Goal: Check status: Check status

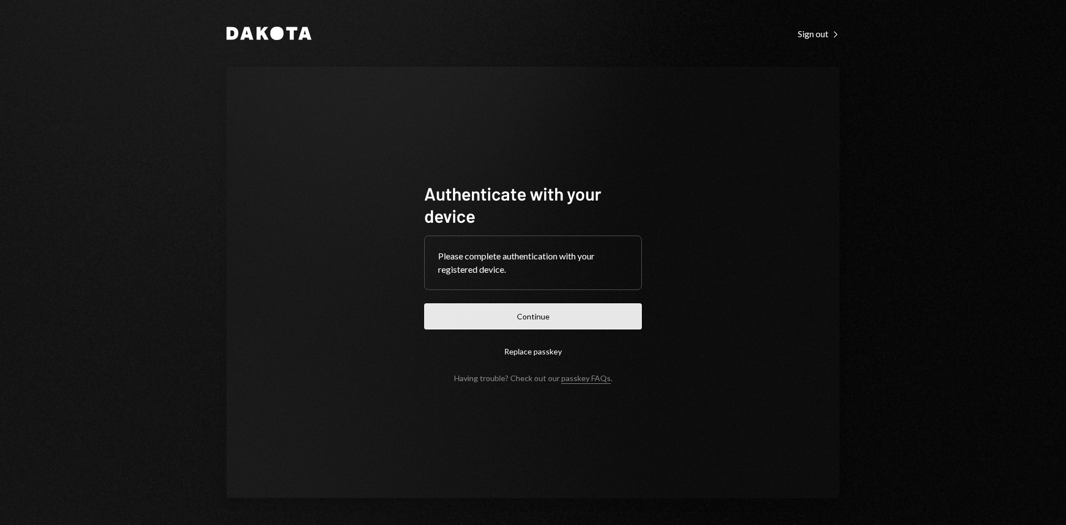
click at [515, 313] on button "Continue" at bounding box center [533, 316] width 218 height 26
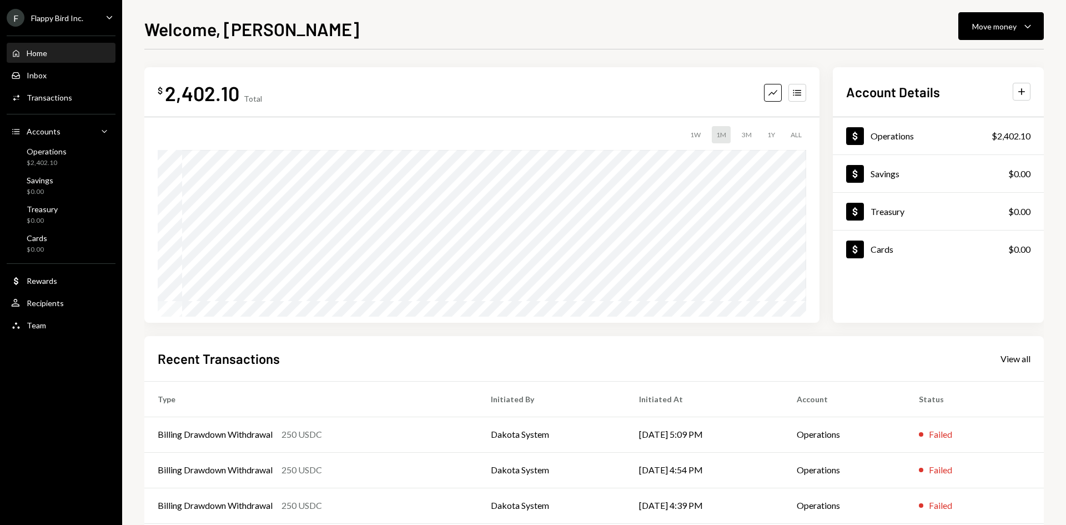
click at [87, 14] on div "F Flappy Bird Inc. Caret Down" at bounding box center [61, 18] width 122 height 18
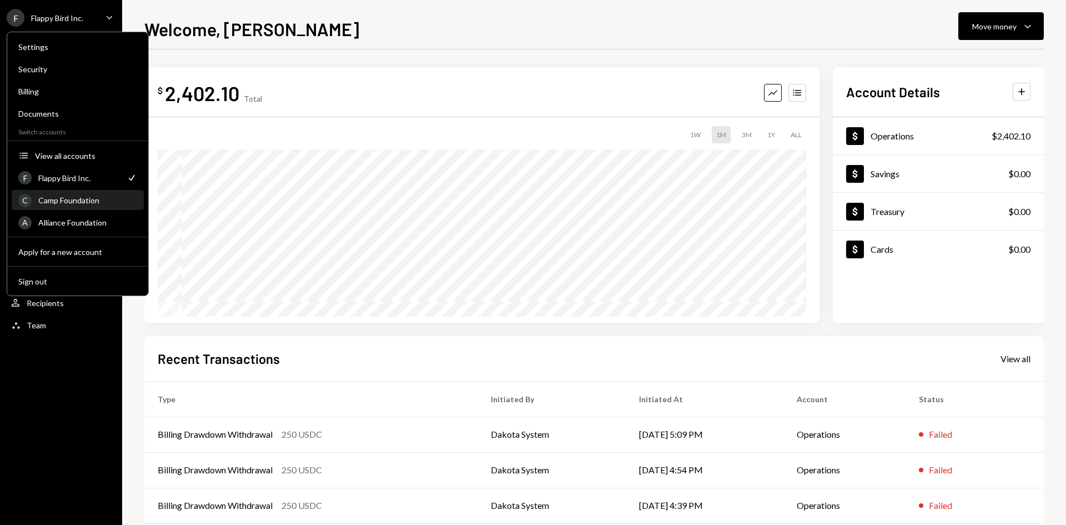
click at [69, 198] on div "Camp Foundation" at bounding box center [87, 200] width 99 height 9
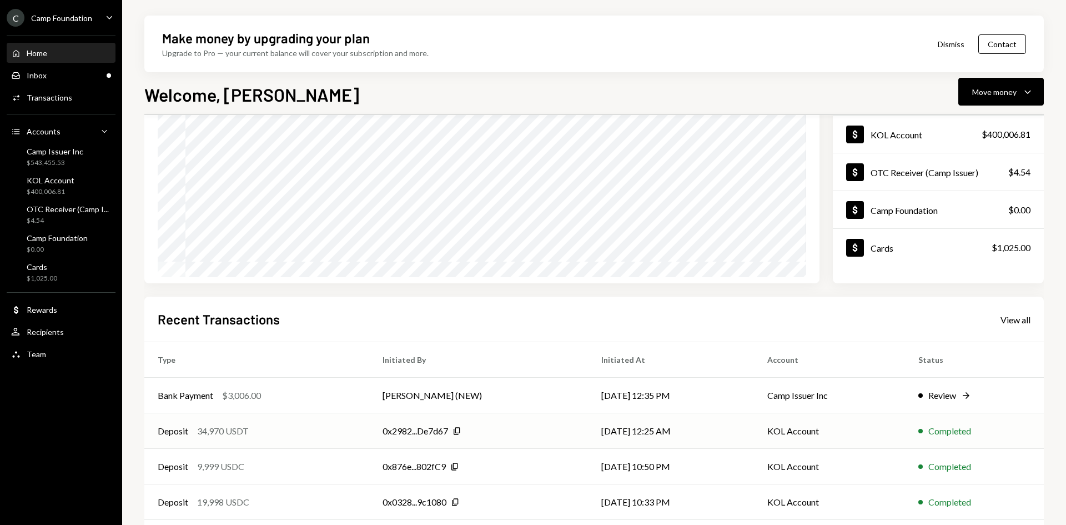
scroll to position [111, 0]
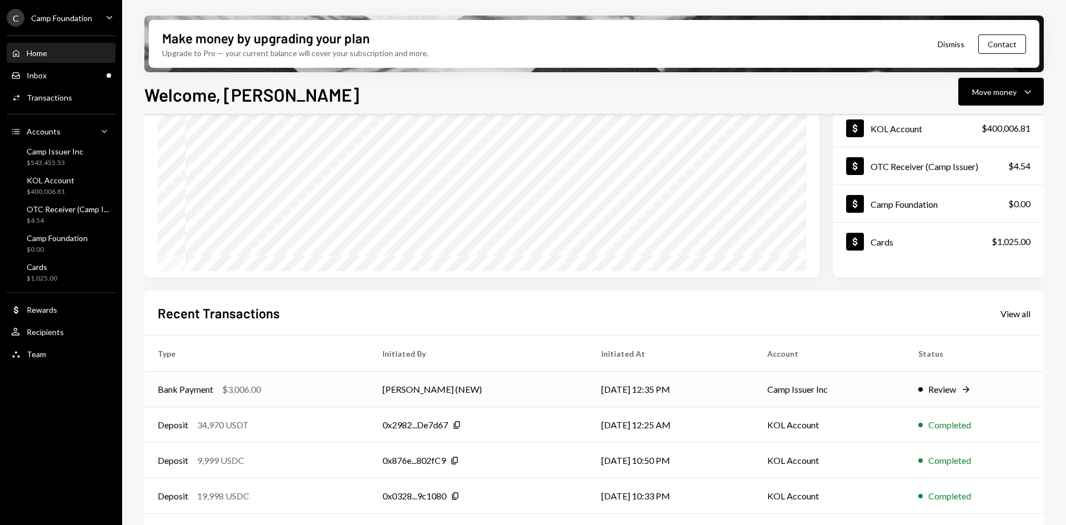
click at [254, 386] on div "$3,006.00" at bounding box center [241, 389] width 39 height 13
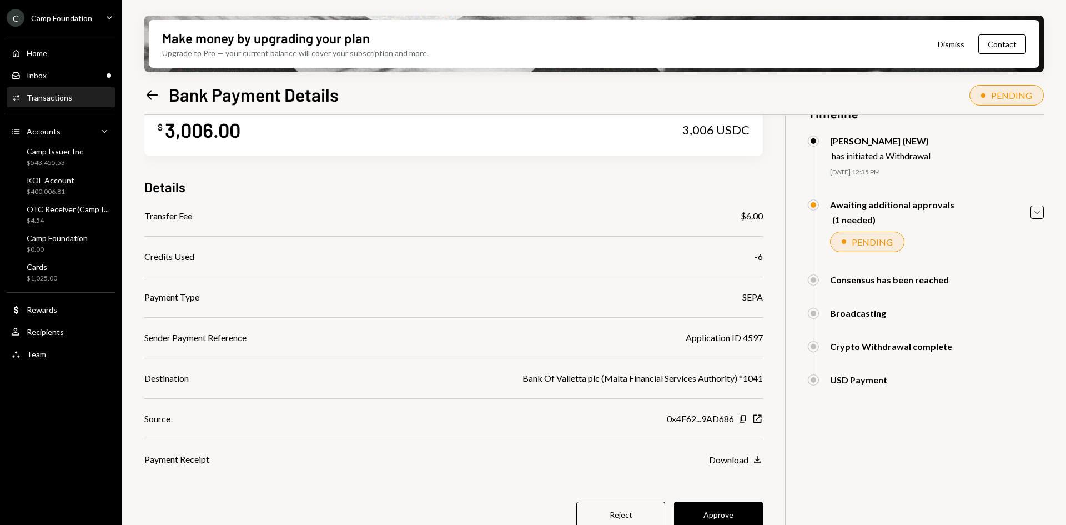
scroll to position [89, 0]
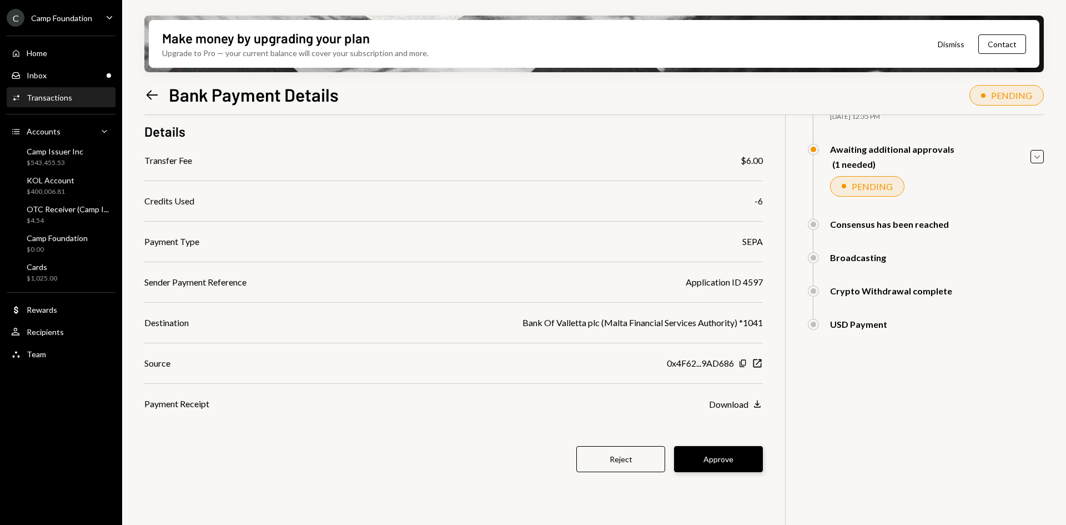
click at [719, 464] on button "Approve" at bounding box center [718, 459] width 89 height 26
